Goal: Transaction & Acquisition: Purchase product/service

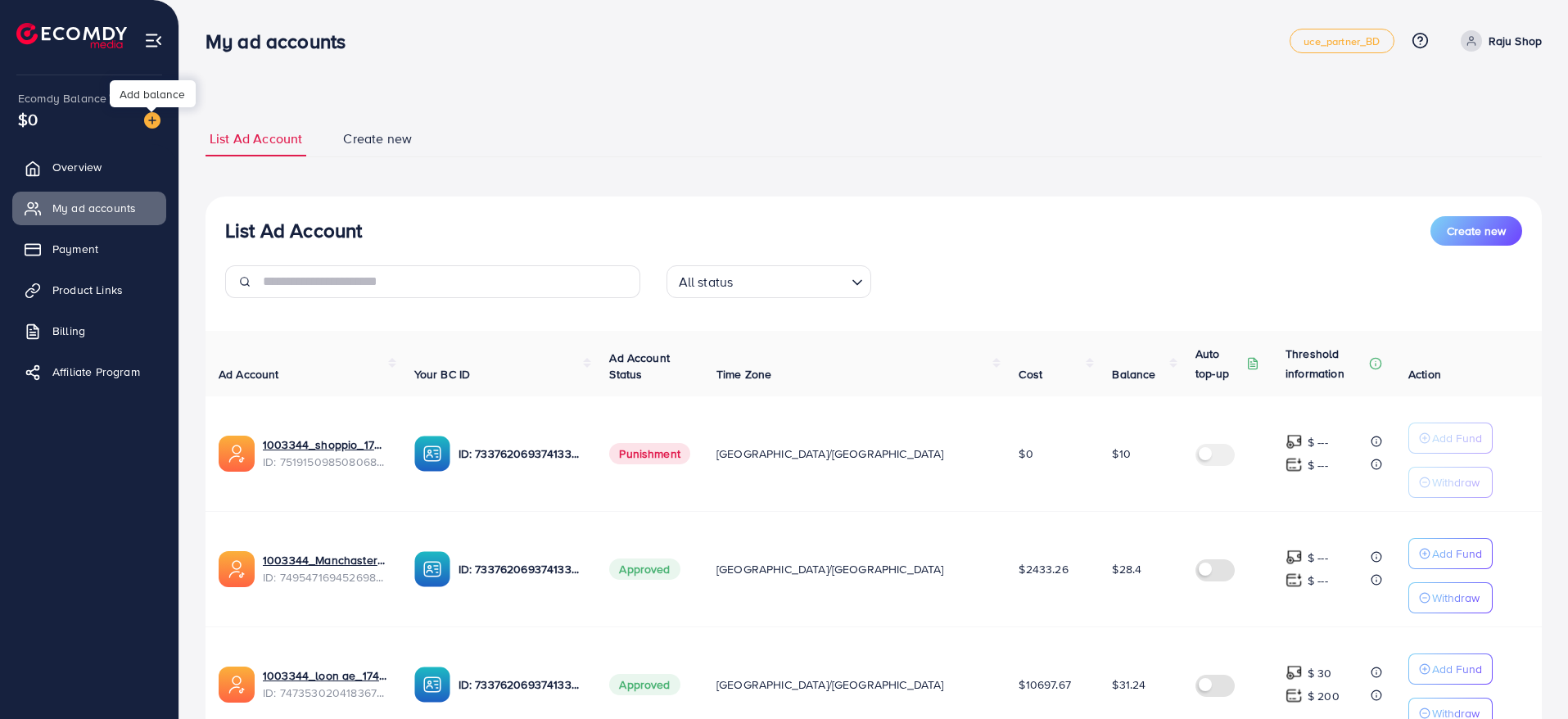
click at [154, 120] on img at bounding box center [152, 120] width 17 height 17
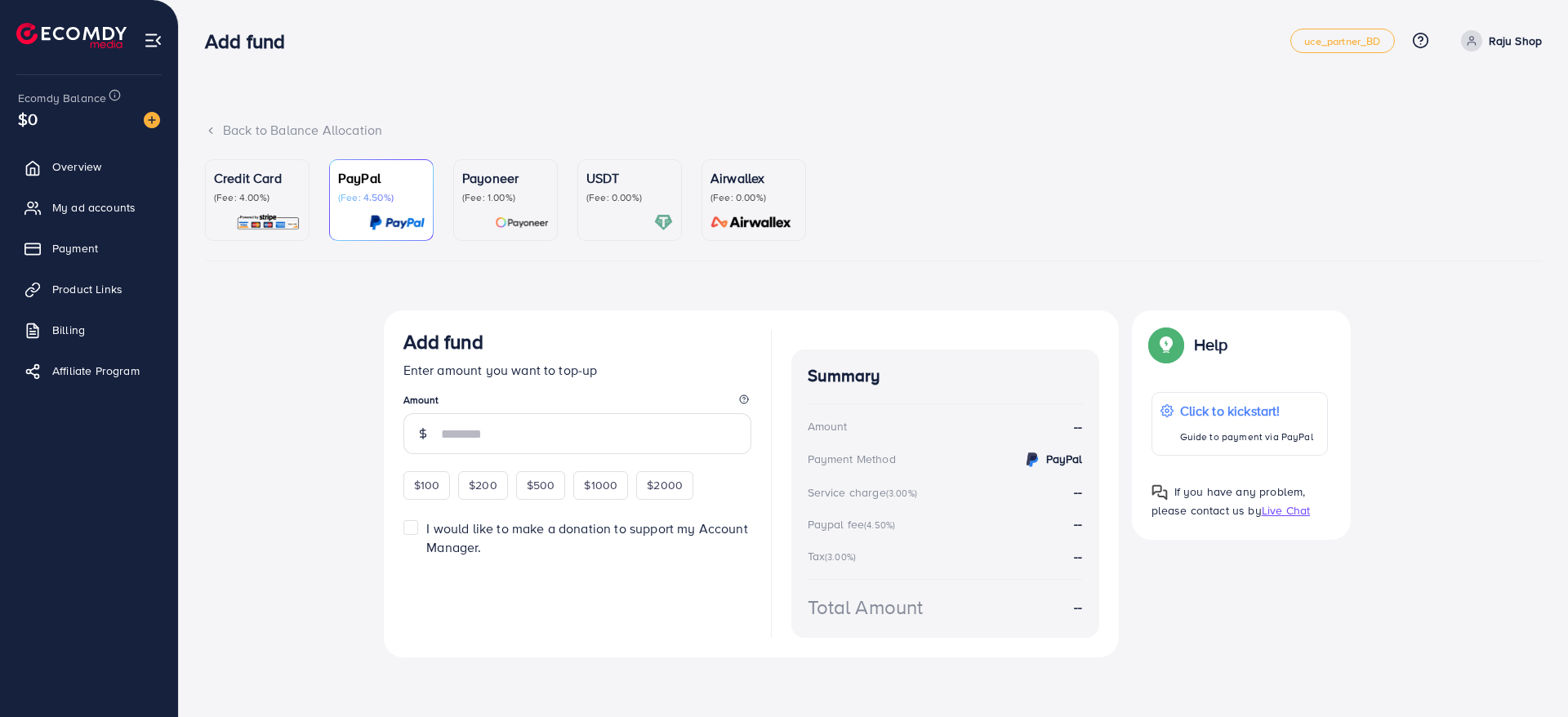
click at [244, 184] on p "Credit Card" at bounding box center [257, 178] width 87 height 20
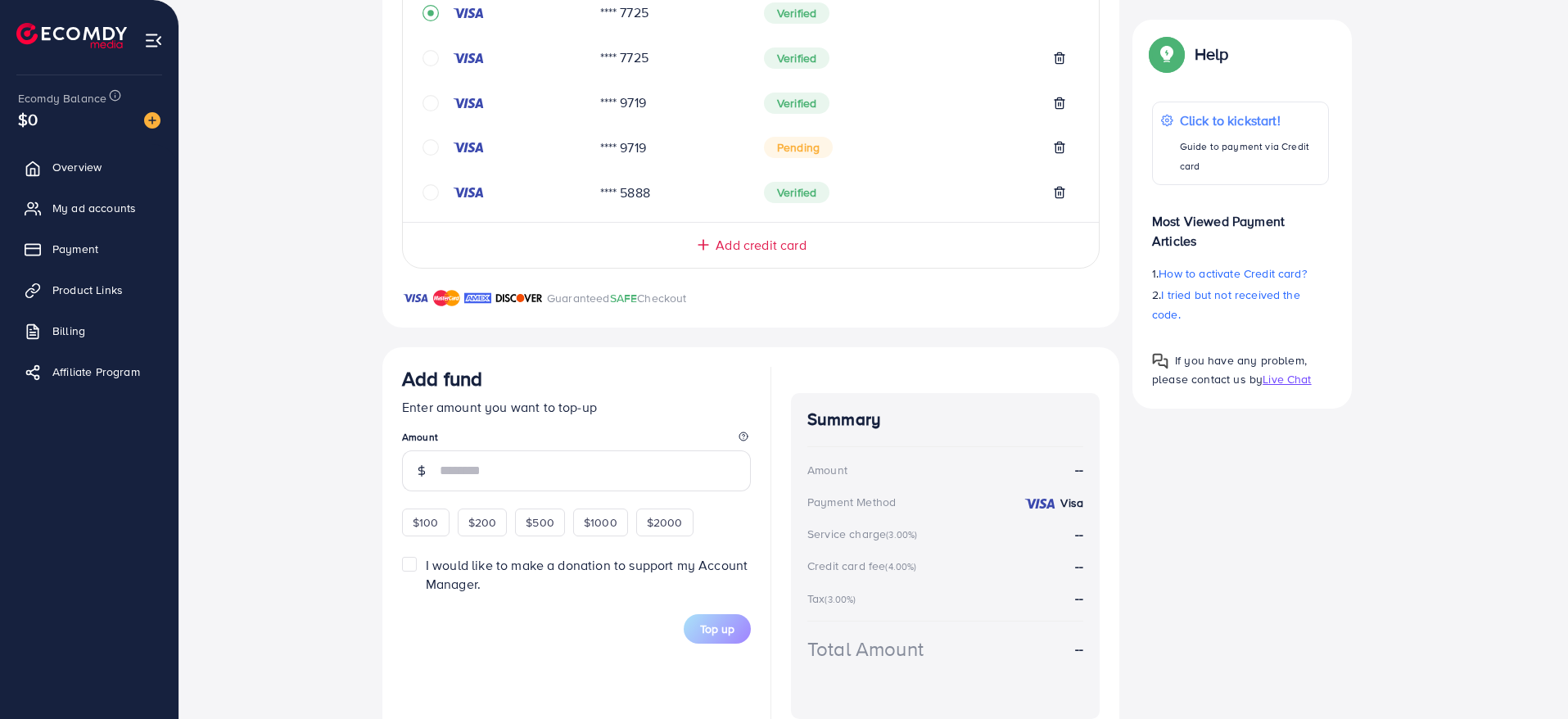
scroll to position [570, 0]
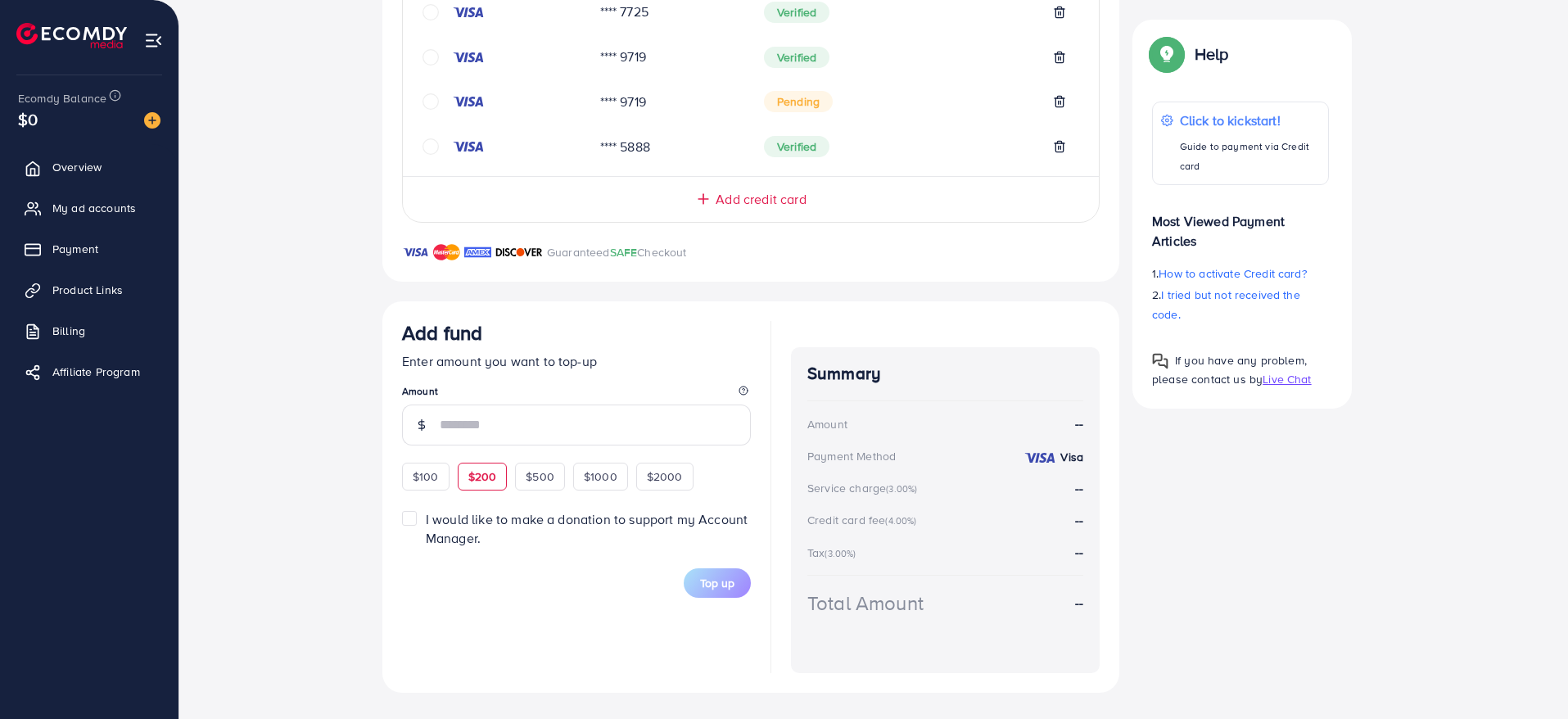
click at [481, 482] on div "$200" at bounding box center [482, 476] width 50 height 28
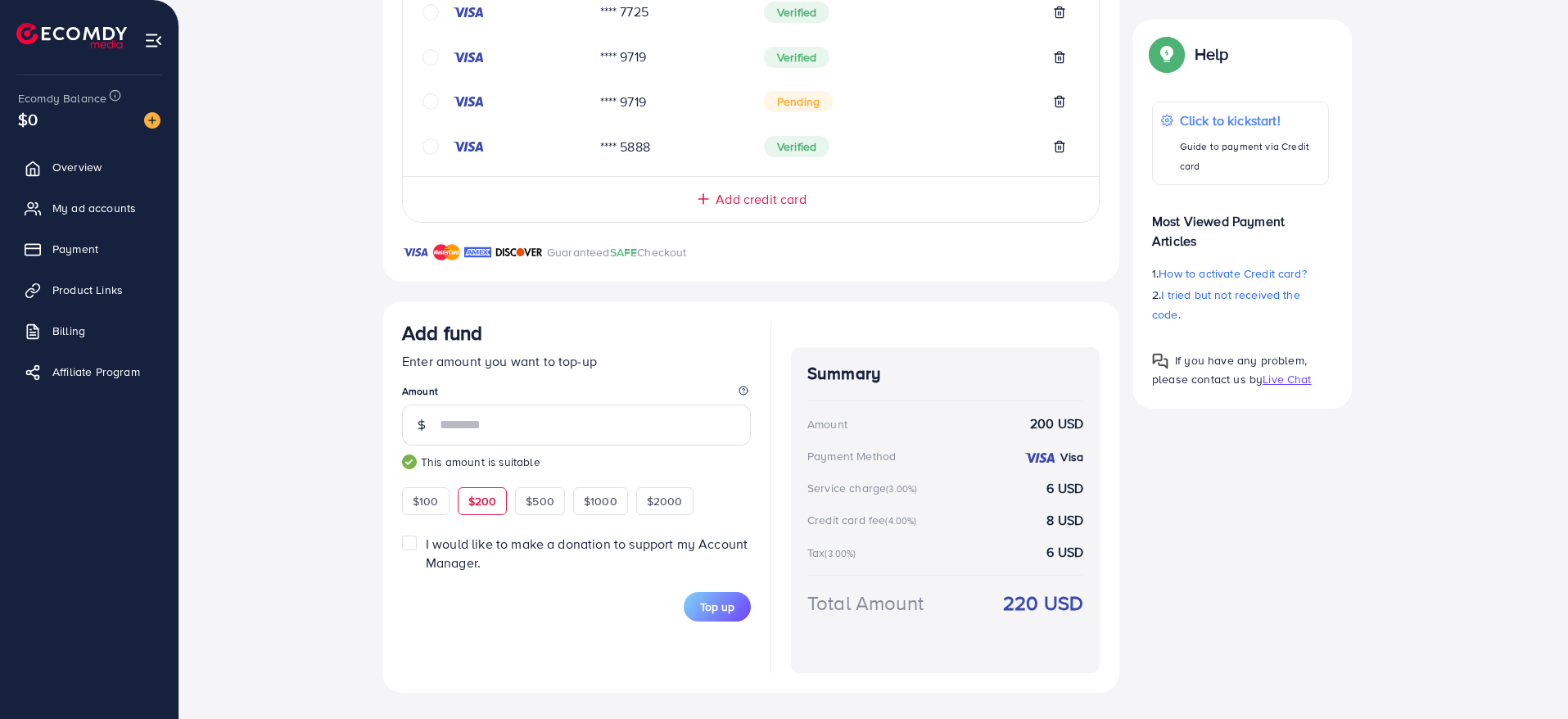
type input "***"
click at [652, 478] on div "Add fund Enter amount you want to top-up Amount *** This amount is suitable $10…" at bounding box center [576, 418] width 349 height 195
click at [743, 607] on button "Top up" at bounding box center [717, 607] width 67 height 30
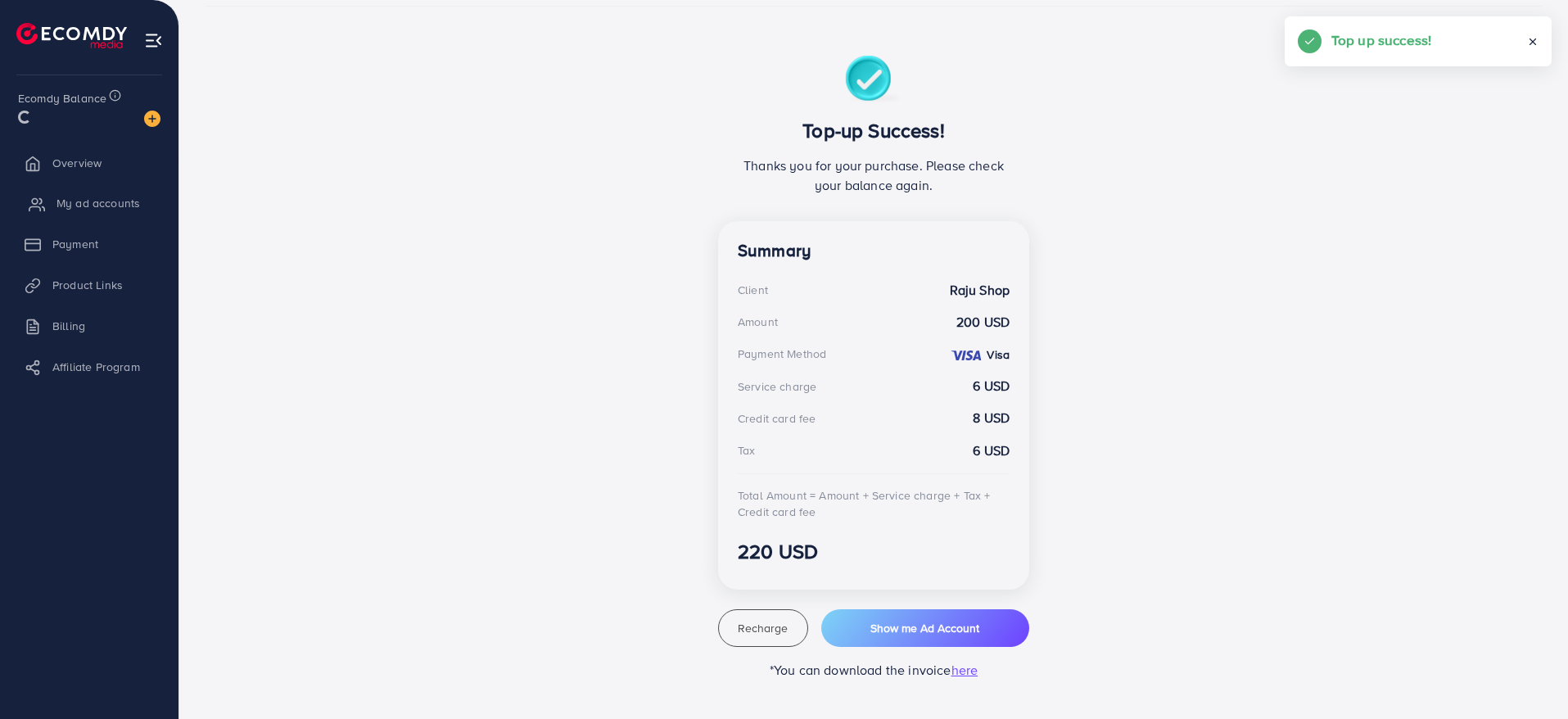
scroll to position [256, 0]
click at [58, 208] on span "My ad accounts" at bounding box center [99, 208] width 84 height 17
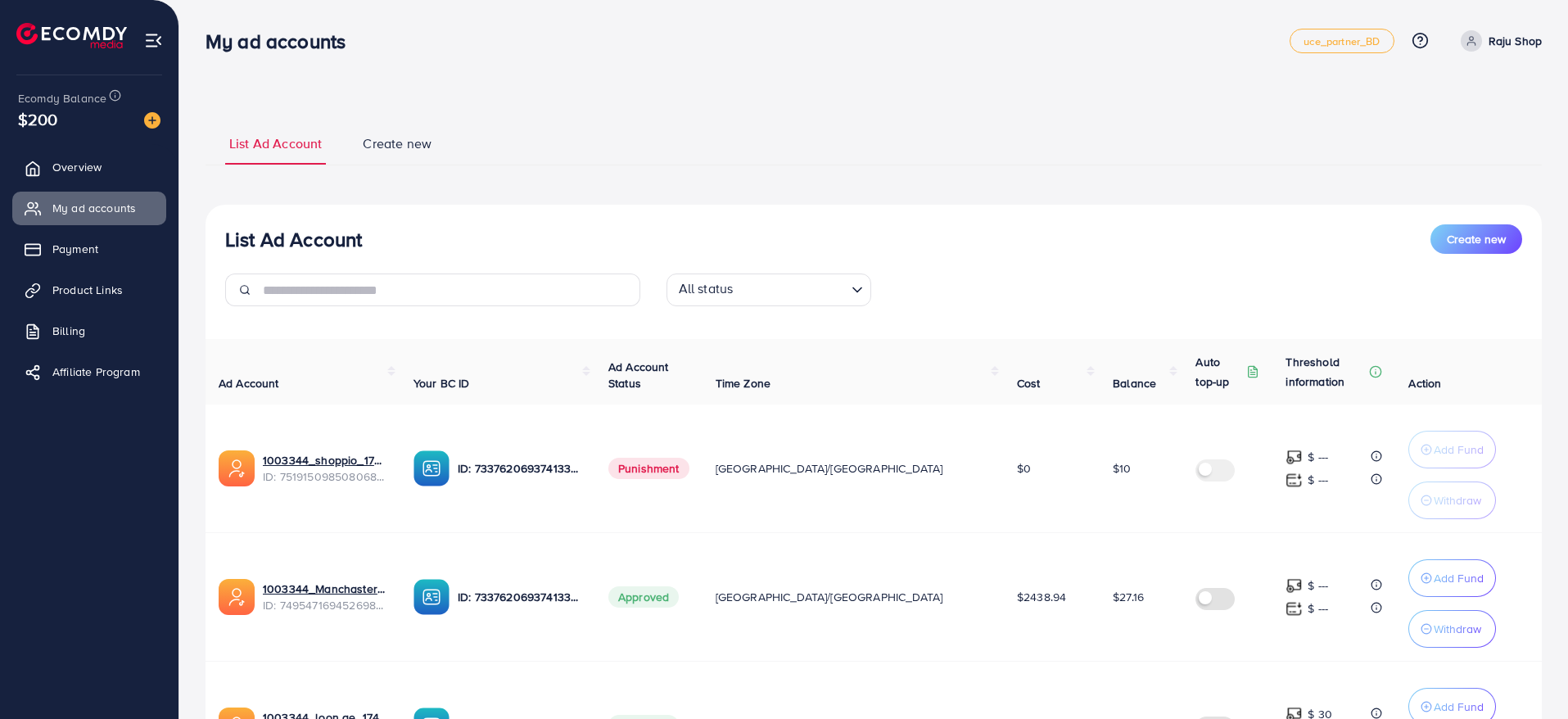
scroll to position [238, 0]
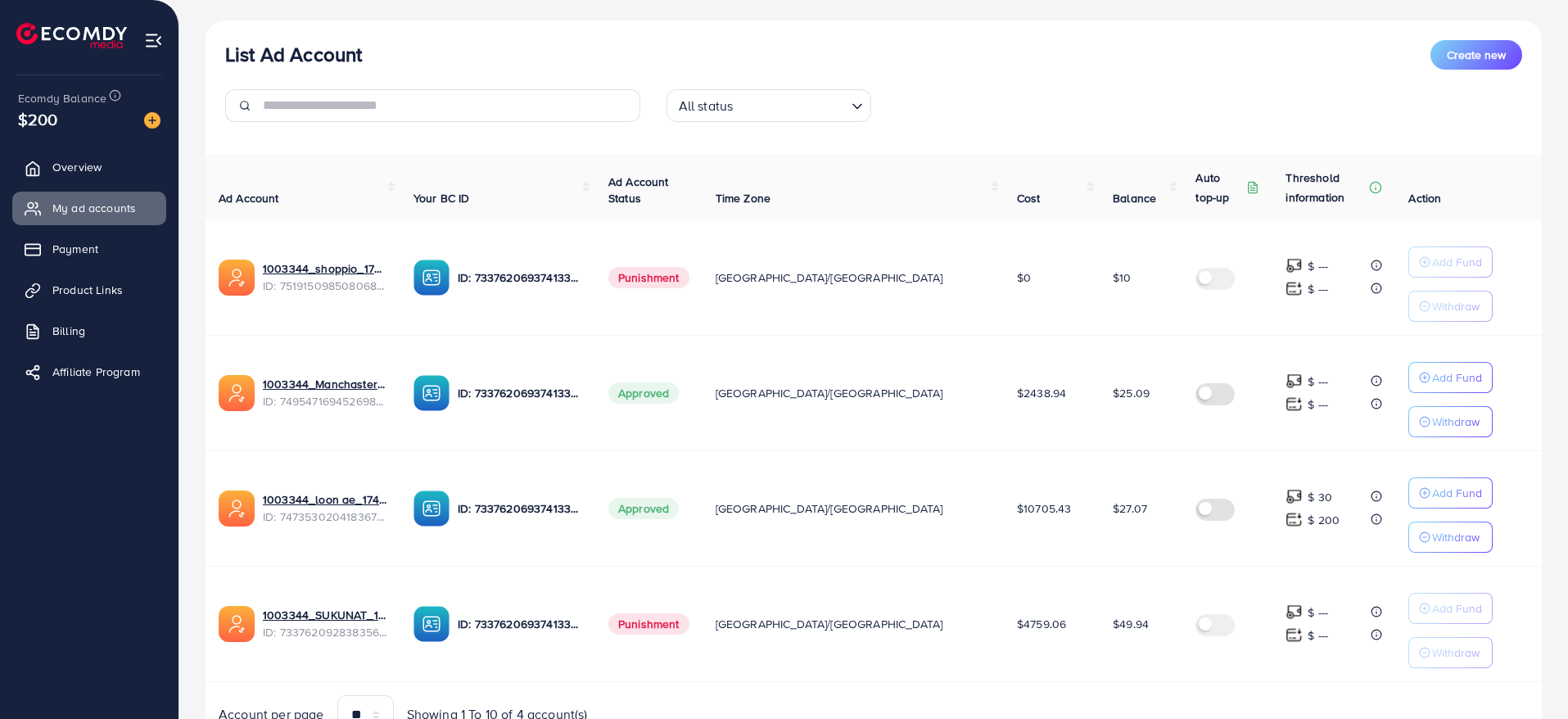
scroll to position [177, 0]
